Goal: Find specific page/section: Find specific page/section

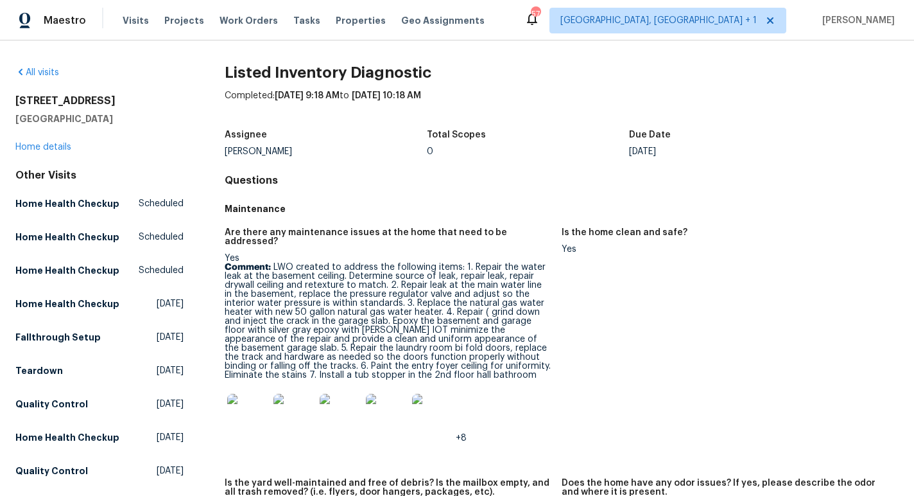
scroll to position [950, 0]
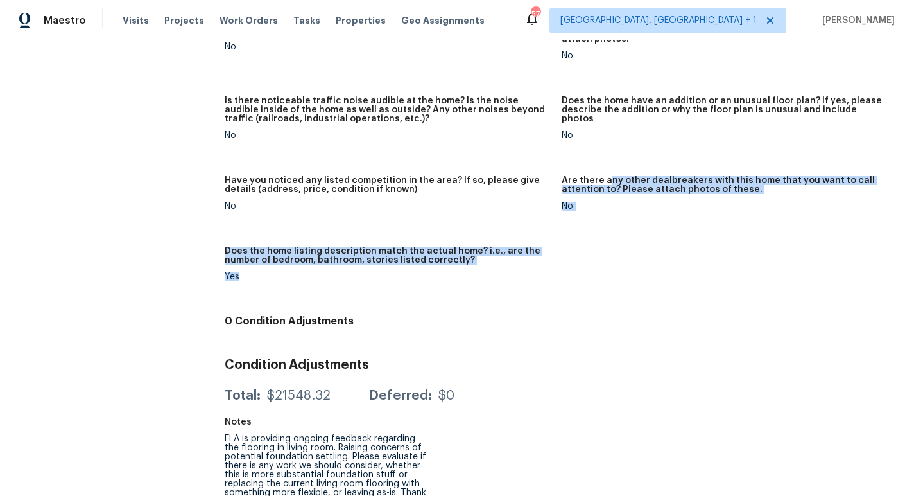
drag, startPoint x: 607, startPoint y: 159, endPoint x: 592, endPoint y: 259, distance: 102.0
click at [592, 259] on div "Is there any new construction being built or sold in the vicinity of the home? …" at bounding box center [562, 84] width 674 height 451
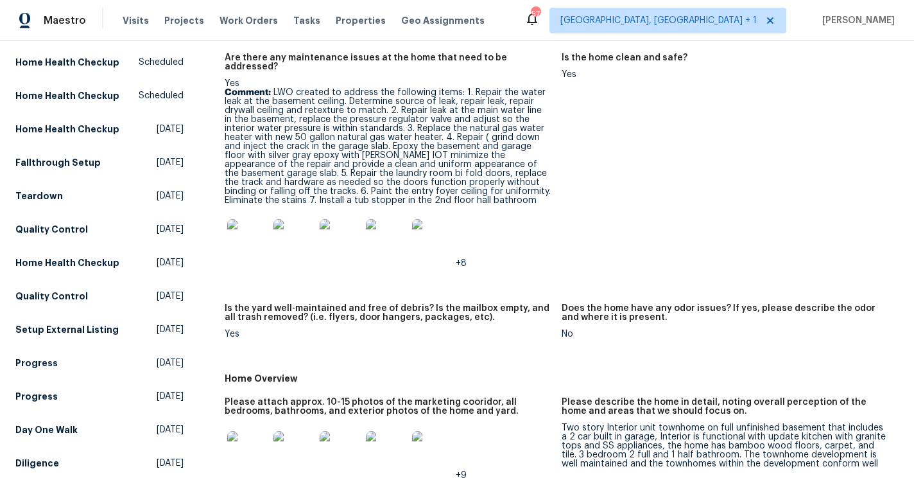
scroll to position [0, 0]
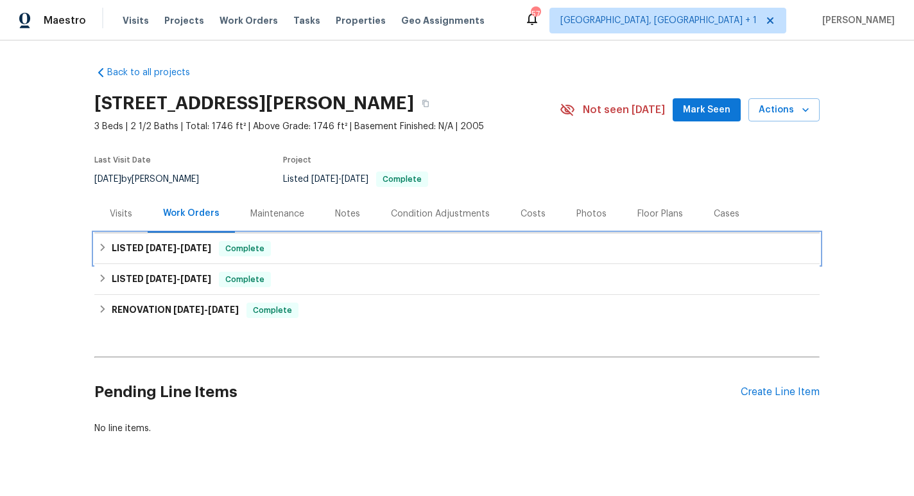
click at [274, 242] on div "LISTED [DATE] - [DATE] Complete" at bounding box center [457, 248] width 718 height 15
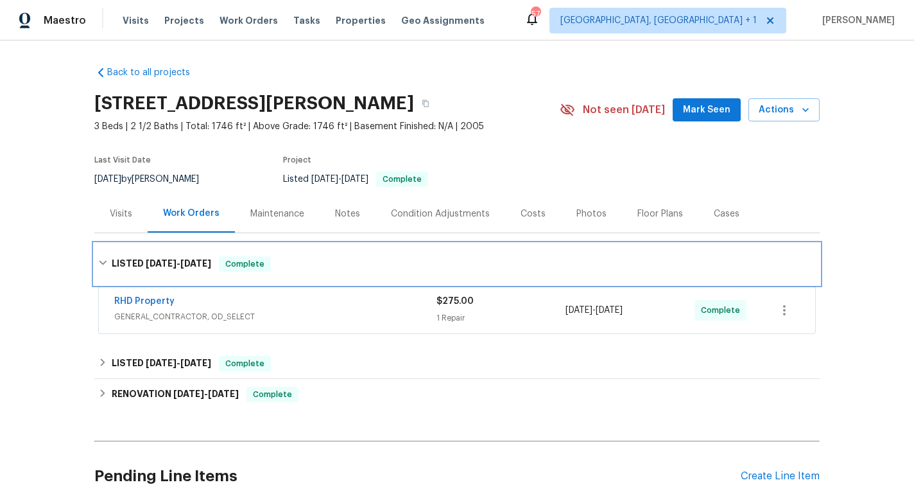
click at [271, 250] on div "LISTED [DATE] - [DATE] Complete" at bounding box center [456, 263] width 725 height 41
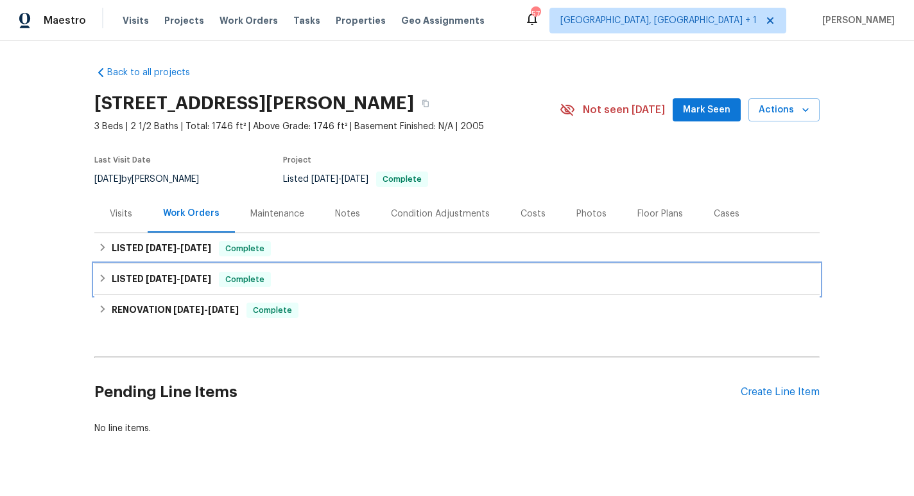
click at [262, 286] on div "Complete" at bounding box center [245, 279] width 52 height 15
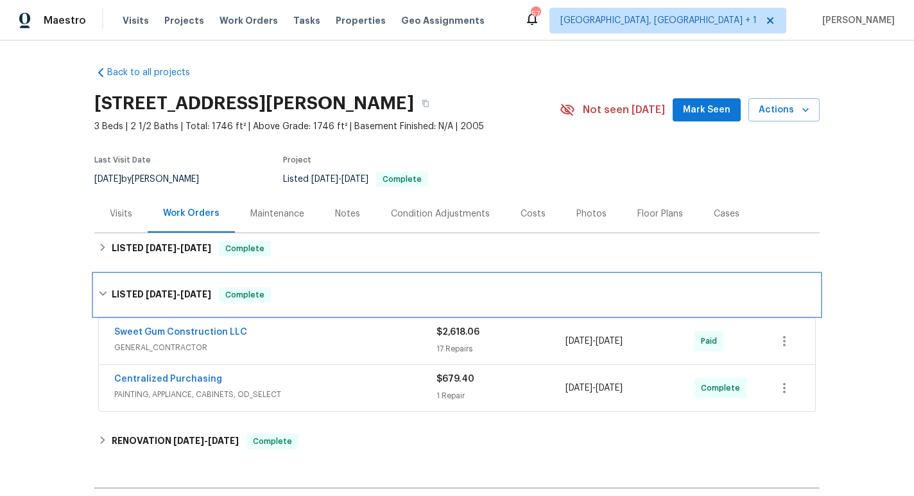
click at [268, 288] on div "Complete" at bounding box center [245, 294] width 52 height 15
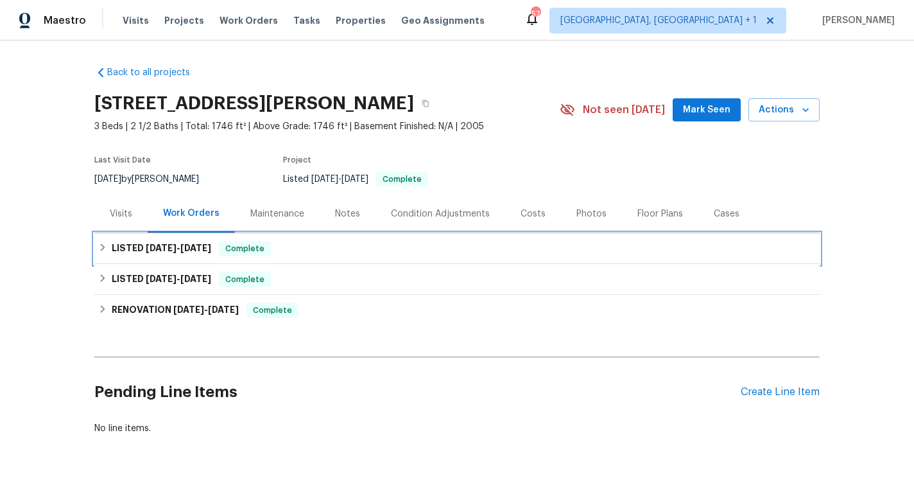
click at [273, 245] on div "LISTED 9/2/25 - 9/9/25 Complete" at bounding box center [457, 248] width 718 height 15
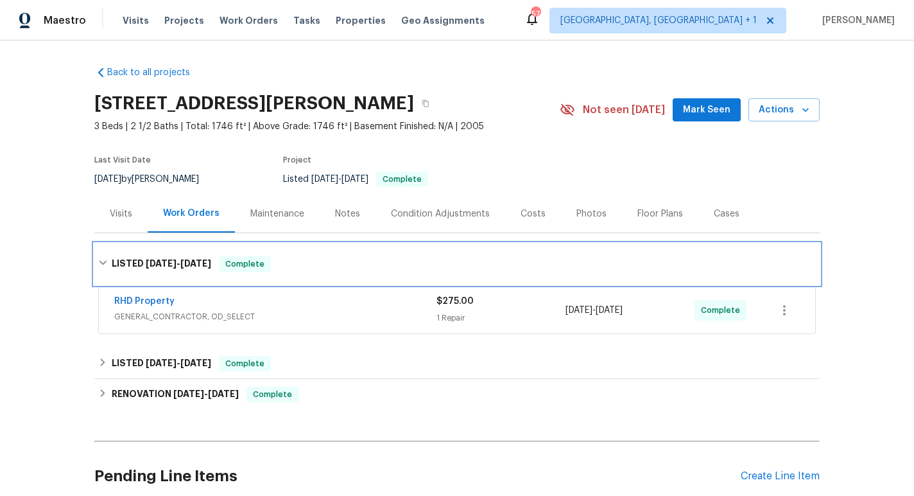
click at [271, 252] on div "LISTED 9/2/25 - 9/9/25 Complete" at bounding box center [456, 263] width 725 height 41
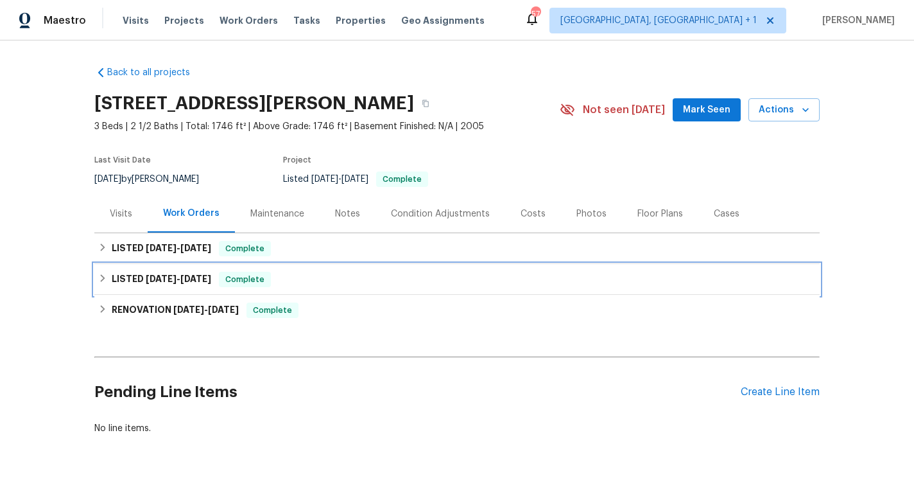
click at [297, 282] on div "LISTED 8/4/25 - 8/20/25 Complete" at bounding box center [457, 279] width 718 height 15
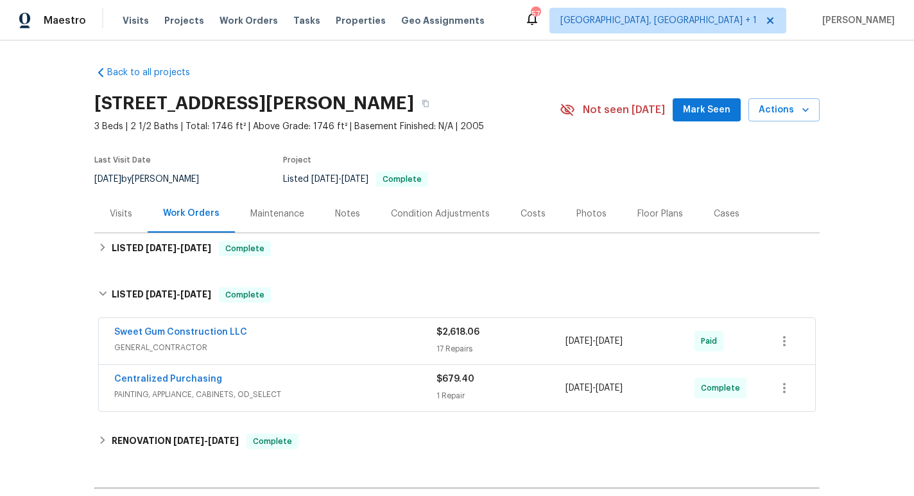
click at [299, 345] on span "GENERAL_CONTRACTOR" at bounding box center [275, 347] width 322 height 13
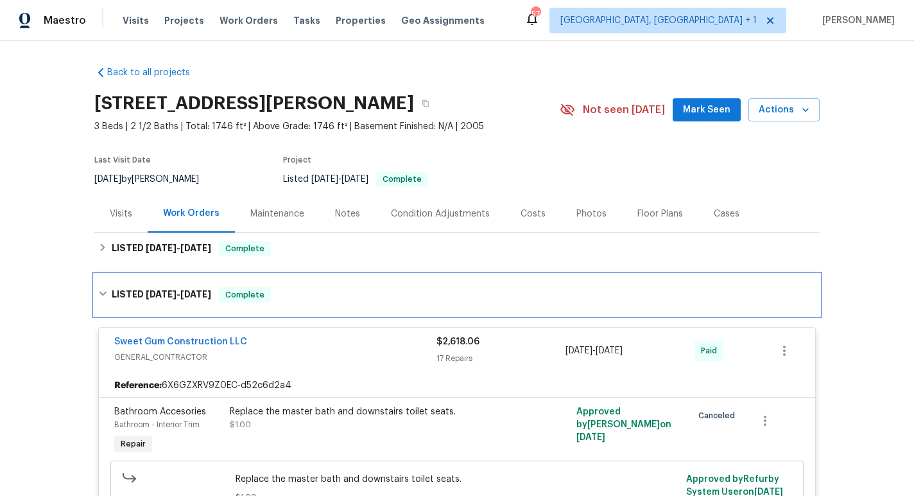
click at [320, 289] on div "LISTED 8/4/25 - 8/20/25 Complete" at bounding box center [457, 294] width 718 height 15
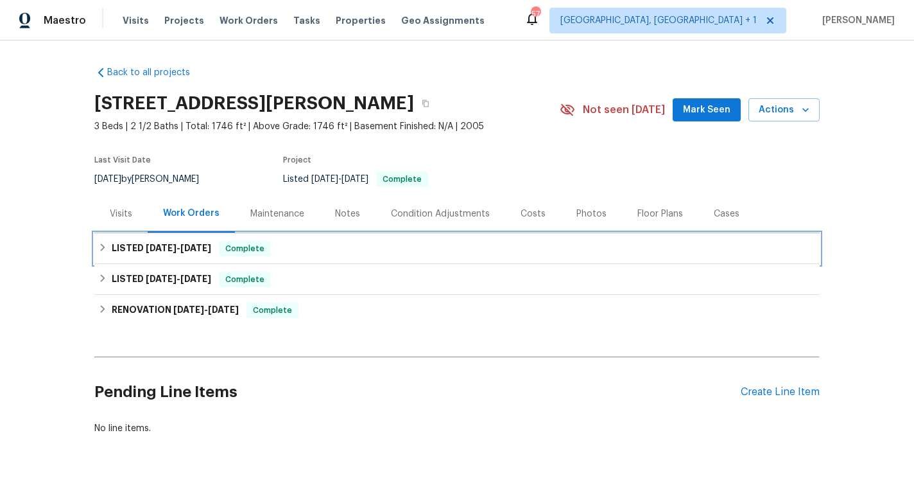
click at [303, 252] on div "LISTED 9/2/25 - 9/9/25 Complete" at bounding box center [457, 248] width 718 height 15
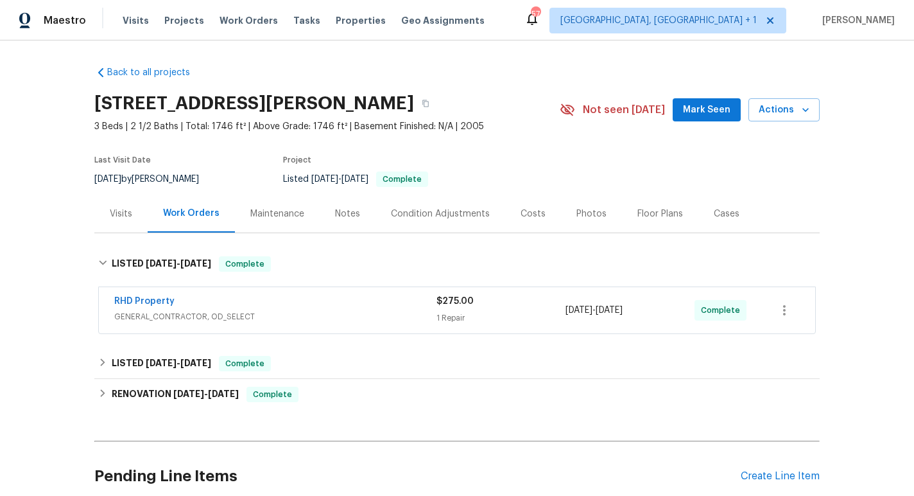
click at [332, 308] on div "RHD Property" at bounding box center [275, 302] width 322 height 15
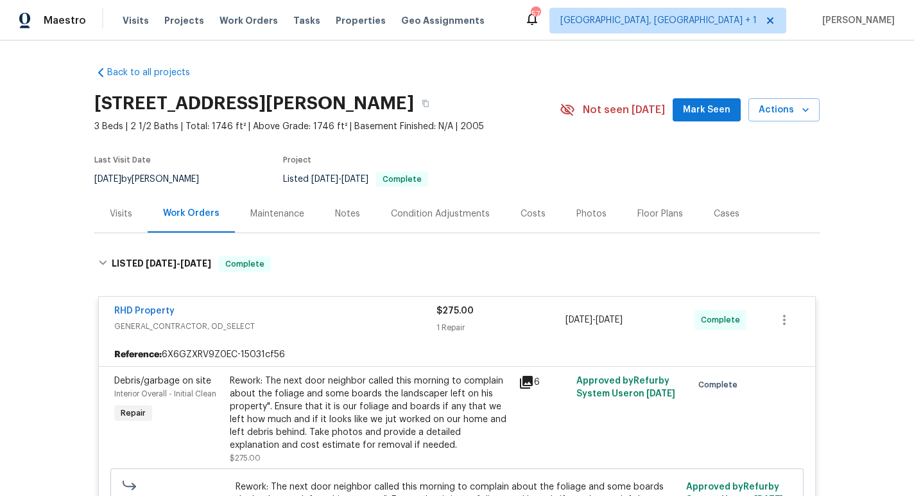
click at [303, 315] on div "RHD Property" at bounding box center [275, 311] width 322 height 15
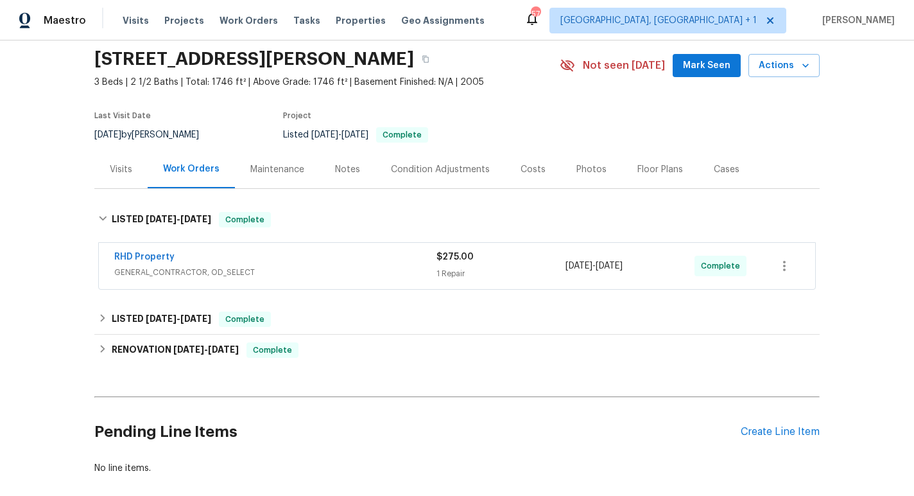
scroll to position [56, 0]
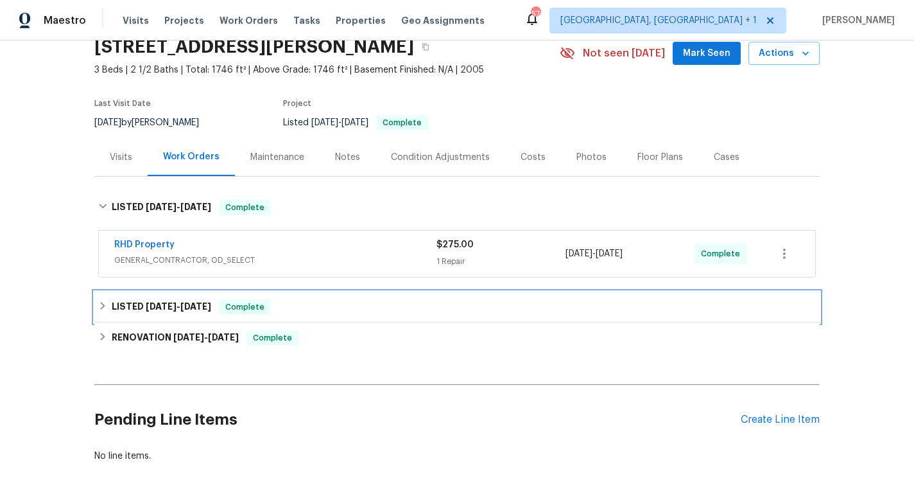
click at [300, 304] on div "LISTED 8/4/25 - 8/20/25 Complete" at bounding box center [457, 306] width 718 height 15
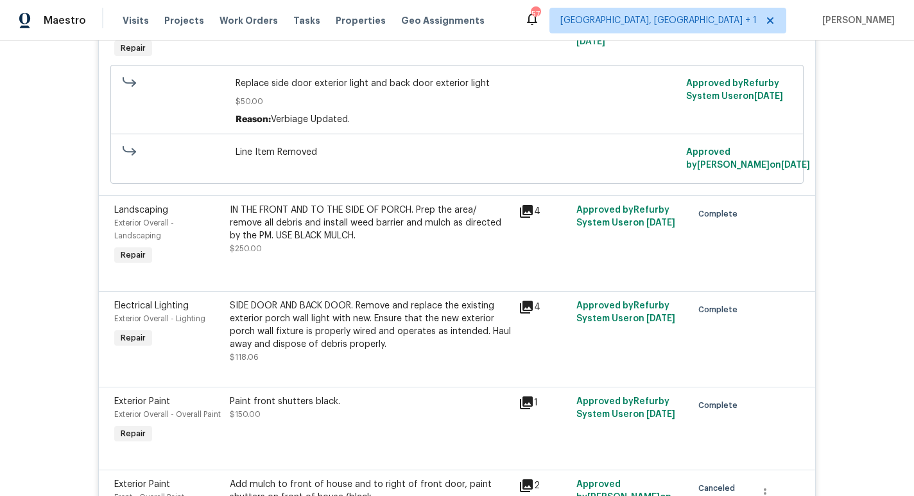
scroll to position [0, 0]
